Goal: Check status

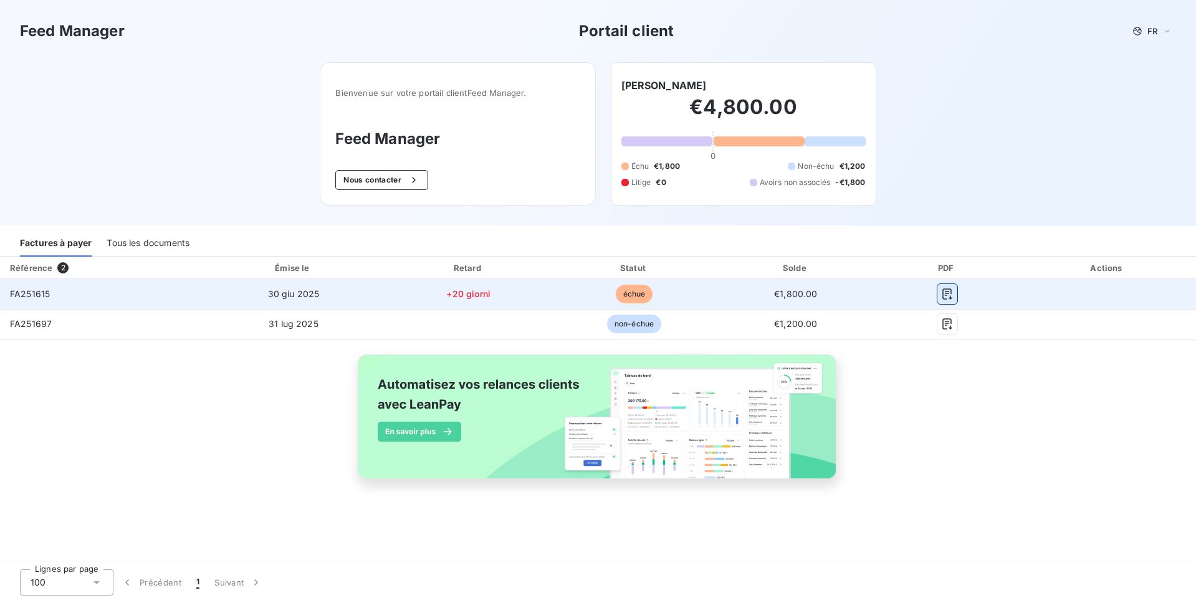
click at [946, 290] on icon "button" at bounding box center [947, 294] width 12 height 12
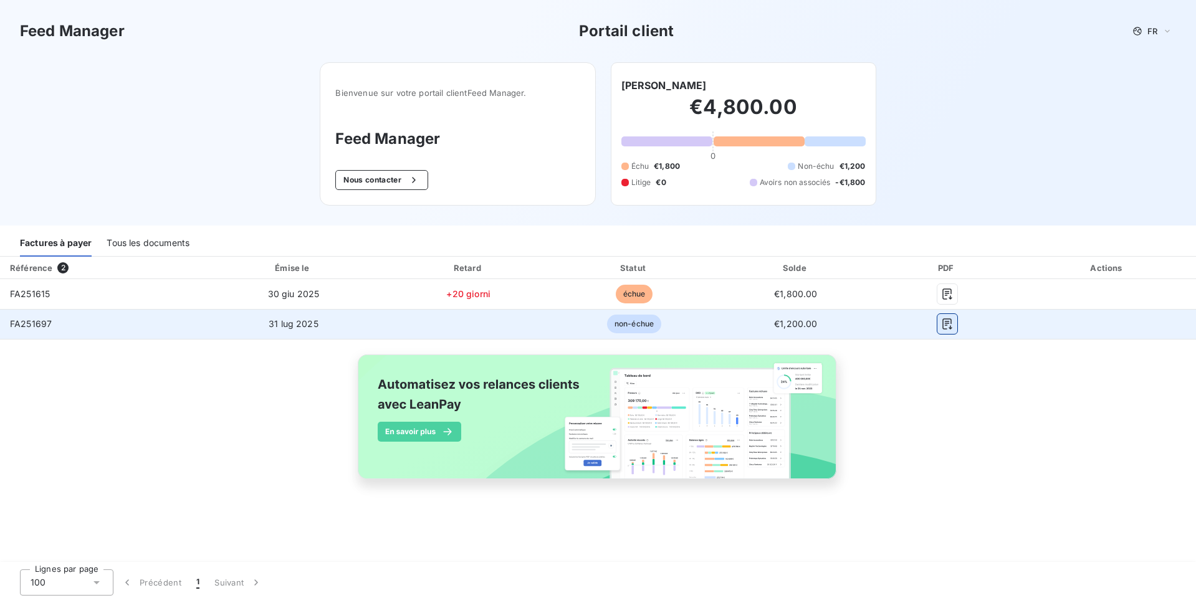
click at [949, 322] on icon "button" at bounding box center [947, 324] width 12 height 12
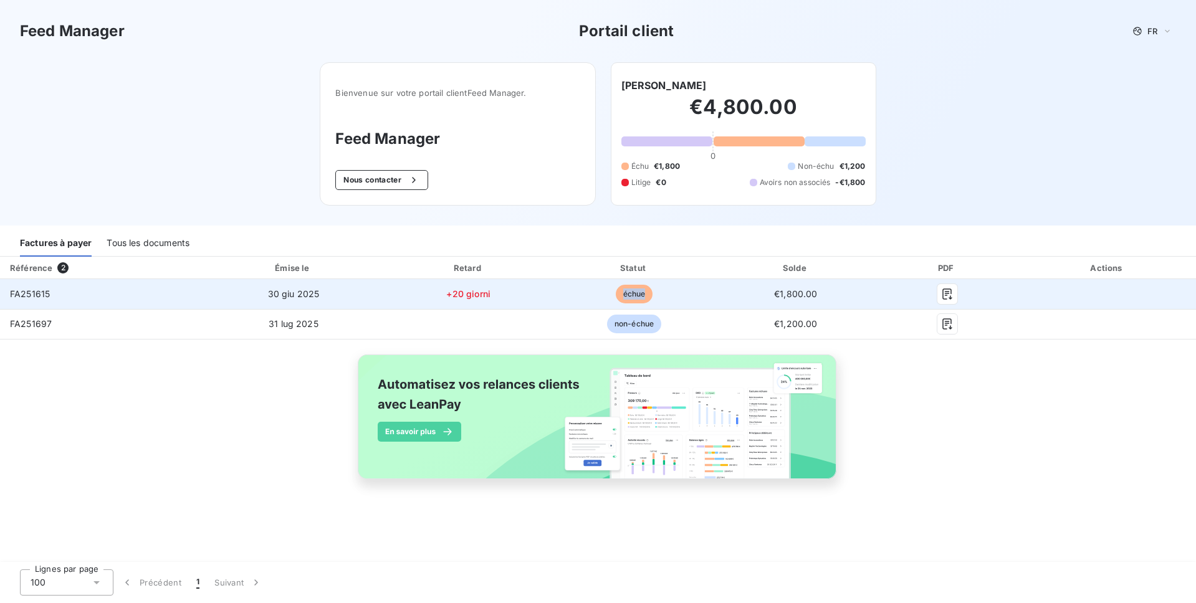
drag, startPoint x: 621, startPoint y: 294, endPoint x: 649, endPoint y: 291, distance: 27.5
click at [649, 291] on span "échue" at bounding box center [634, 294] width 37 height 19
copy span "échue"
click at [638, 294] on span "échue" at bounding box center [634, 294] width 37 height 19
click at [952, 293] on icon "button" at bounding box center [947, 294] width 12 height 12
